Goal: Task Accomplishment & Management: Manage account settings

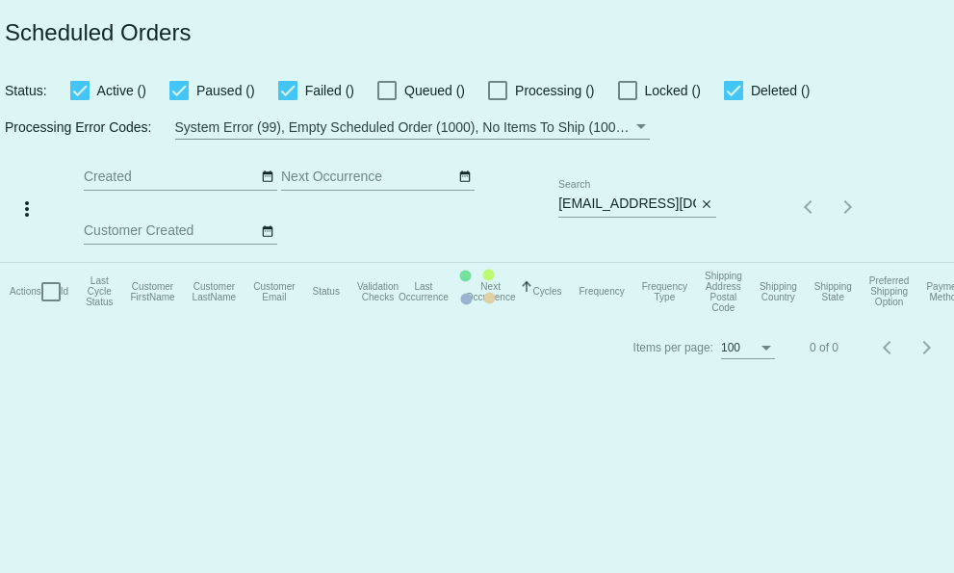
click at [560, 263] on mat-table "Actions Id Last Cycle Status Customer FirstName Customer LastName Customer Emai…" at bounding box center [477, 292] width 954 height 58
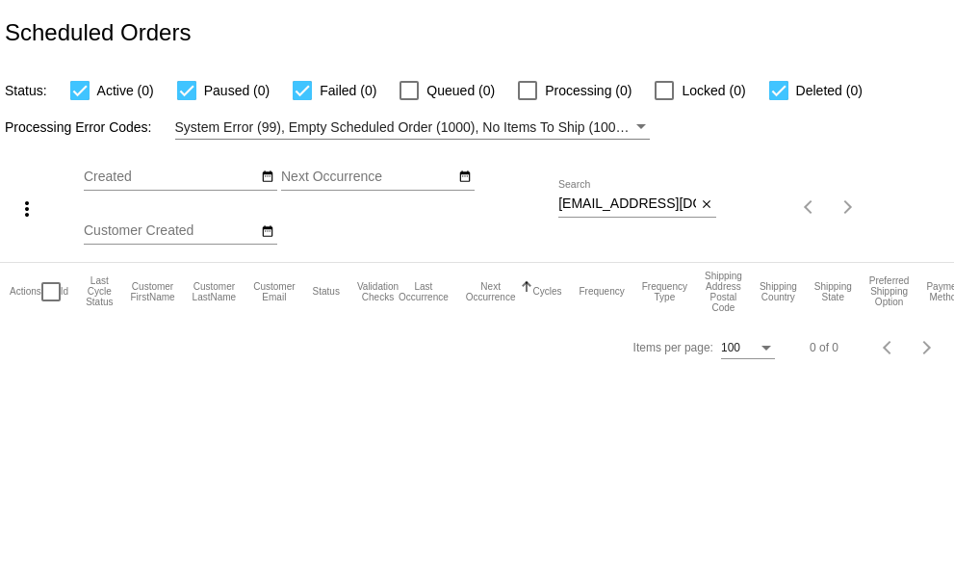
click at [557, 205] on div "Sep Jan Feb Mar Apr Su Mo" at bounding box center [321, 207] width 475 height 109
click at [799, 194] on div "more_vert Sep Jan Feb Mar [DATE]" at bounding box center [477, 201] width 954 height 122
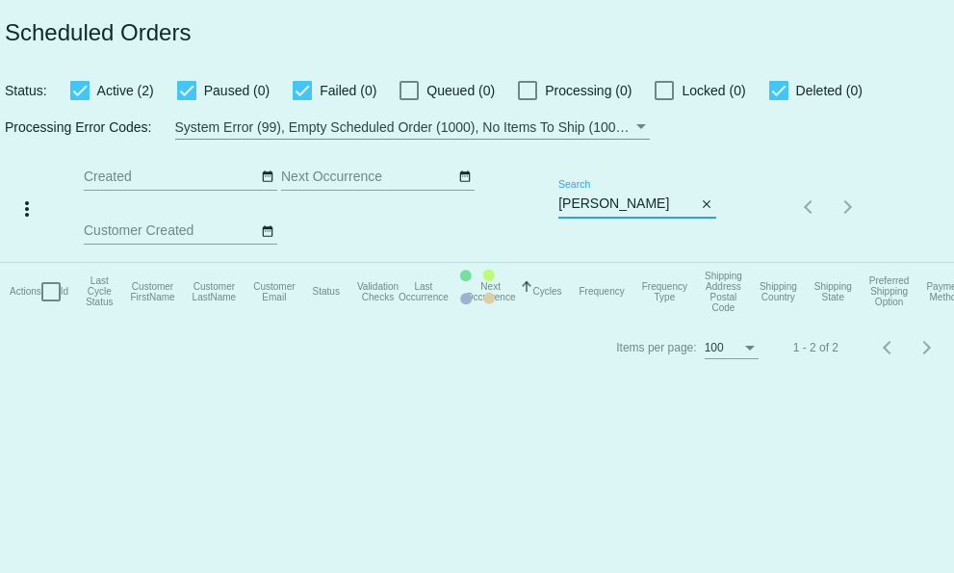
type input "[EMAIL_ADDRESS][DOMAIN_NAME]"
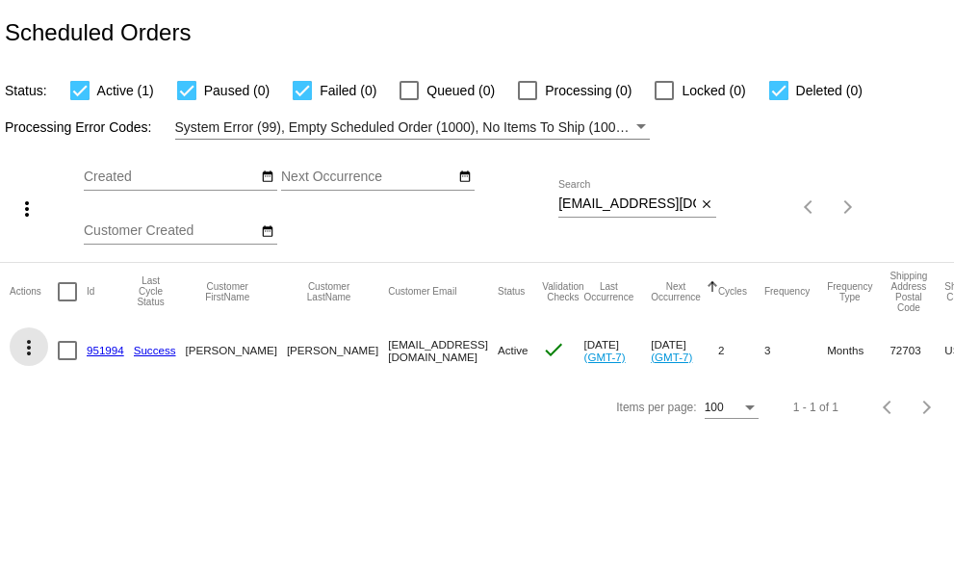
click at [26, 348] on mat-icon "more_vert" at bounding box center [28, 347] width 23 height 23
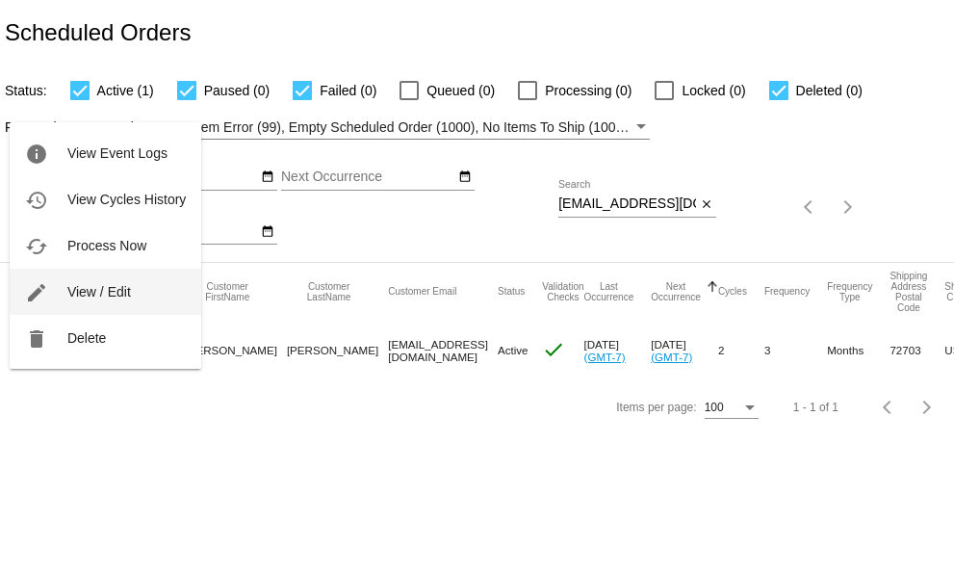
click at [60, 292] on button "edit View / Edit" at bounding box center [106, 292] width 192 height 46
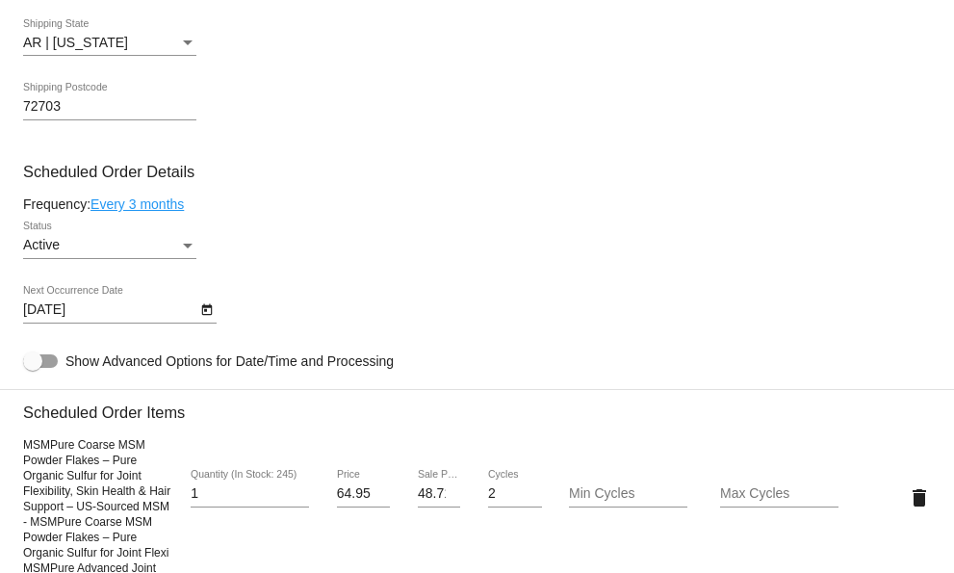
scroll to position [1155, 0]
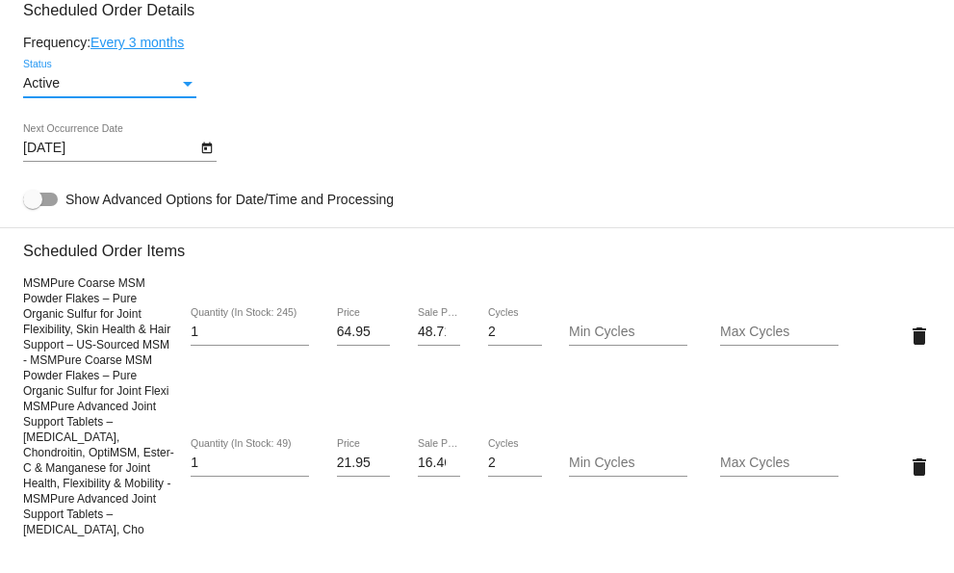
click at [186, 87] on div "Status" at bounding box center [188, 84] width 10 height 5
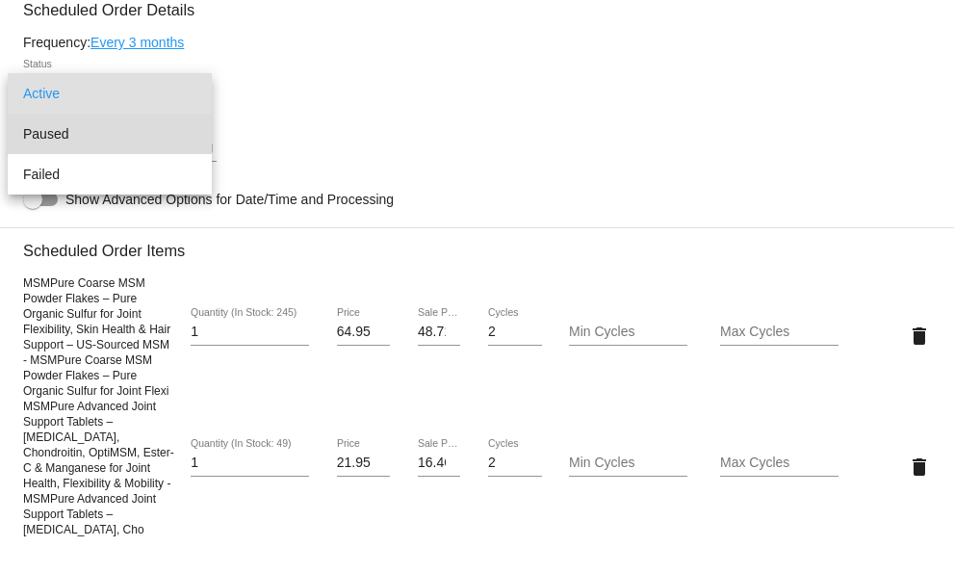
click at [119, 130] on span "Paused" at bounding box center [109, 134] width 173 height 40
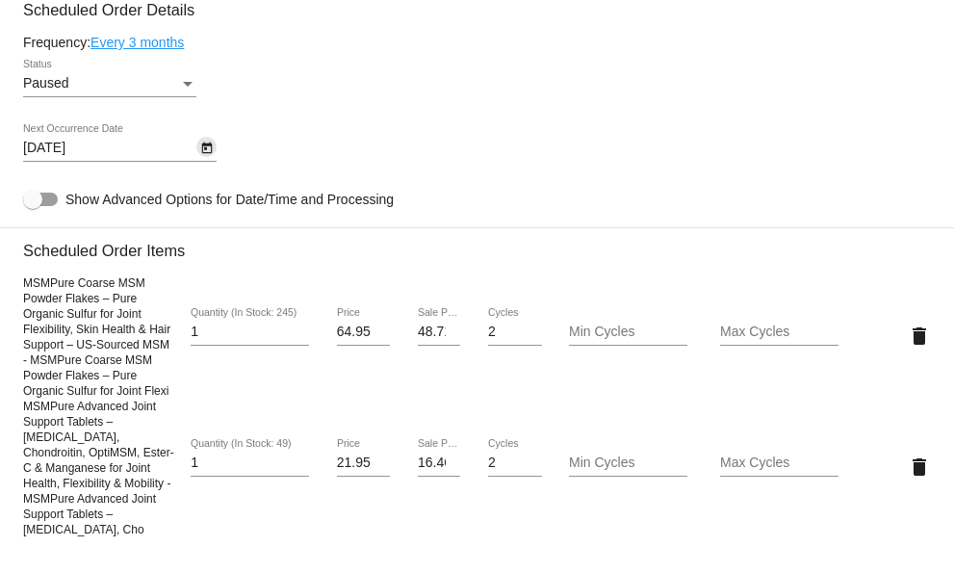
click at [201, 156] on icon "Open calendar" at bounding box center [206, 148] width 13 height 23
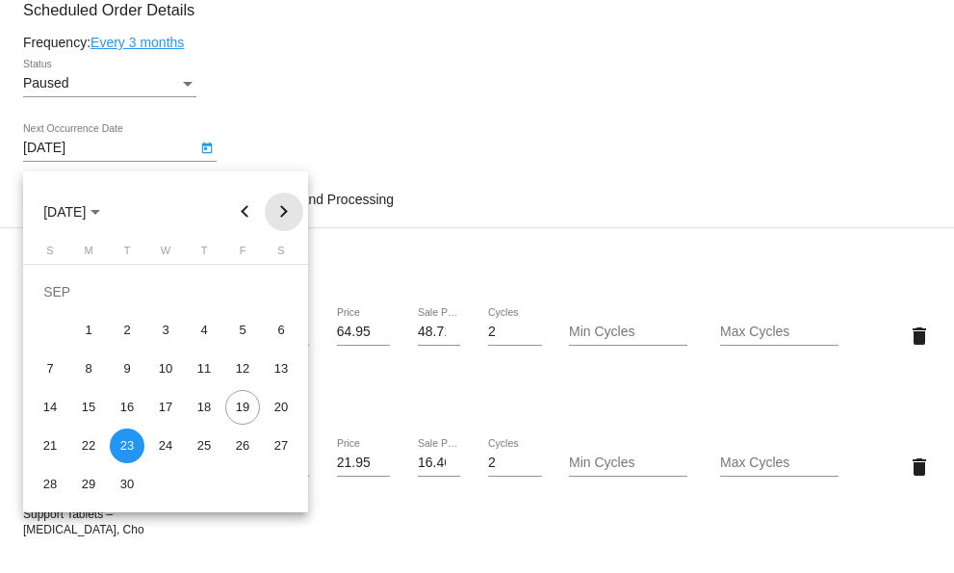
click at [290, 211] on button "Next month" at bounding box center [284, 212] width 39 height 39
click at [124, 406] on div "18" at bounding box center [127, 407] width 35 height 35
type input "[DATE]"
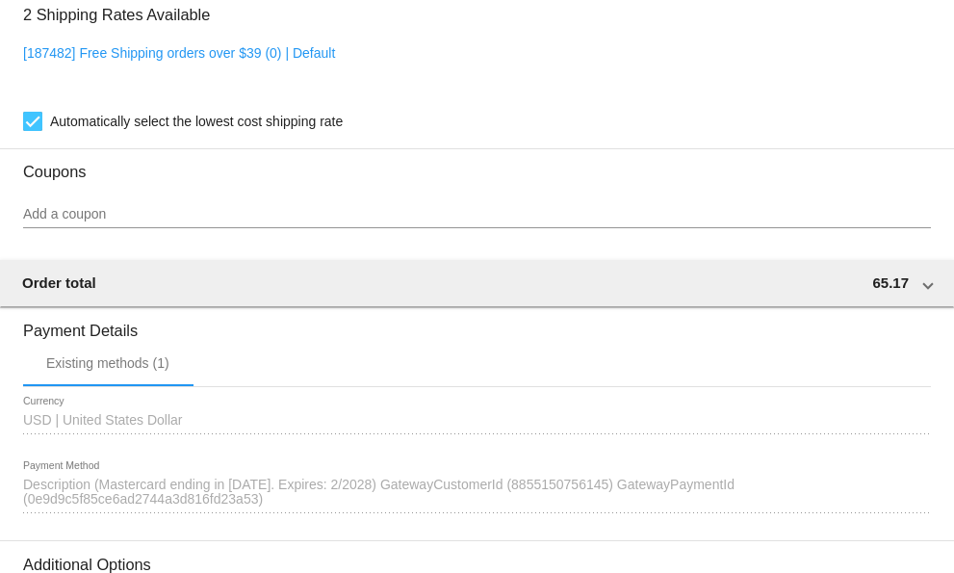
scroll to position [2053, 0]
